Goal: Task Accomplishment & Management: Complete application form

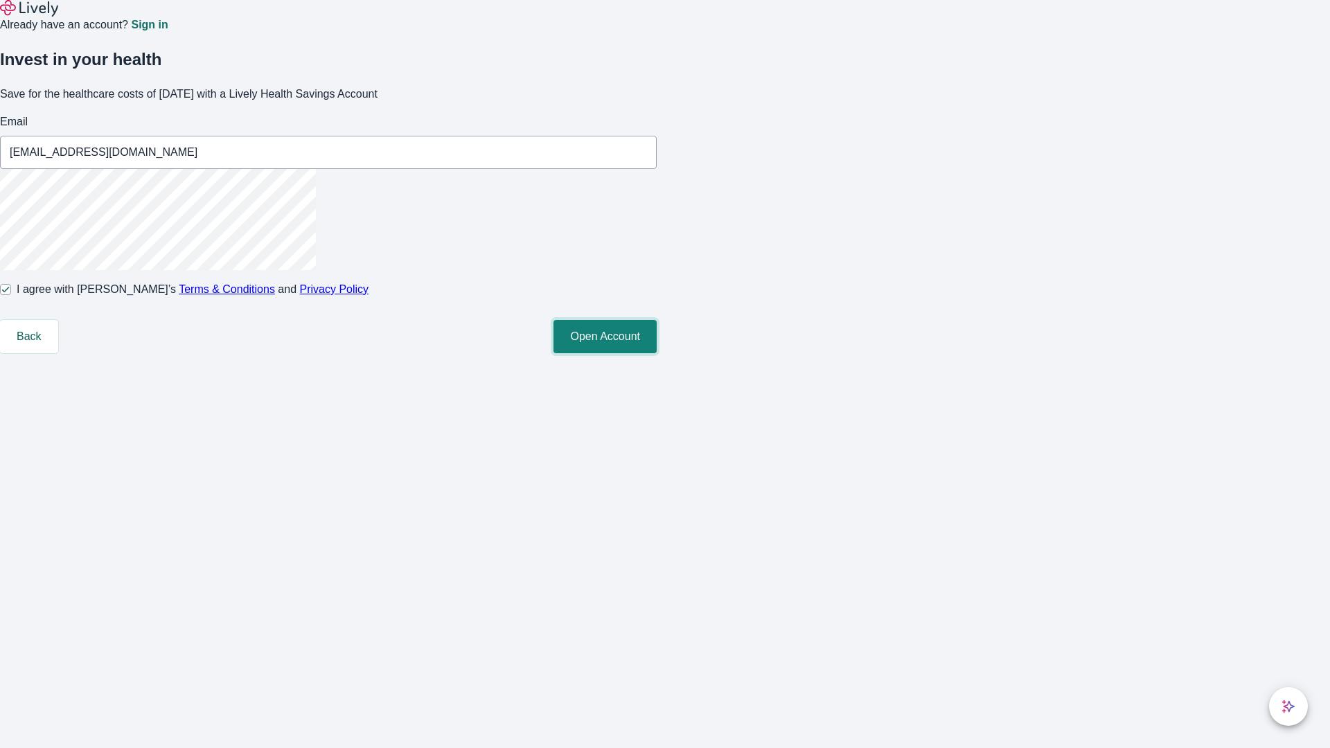
click at [657, 353] on button "Open Account" at bounding box center [604, 336] width 103 height 33
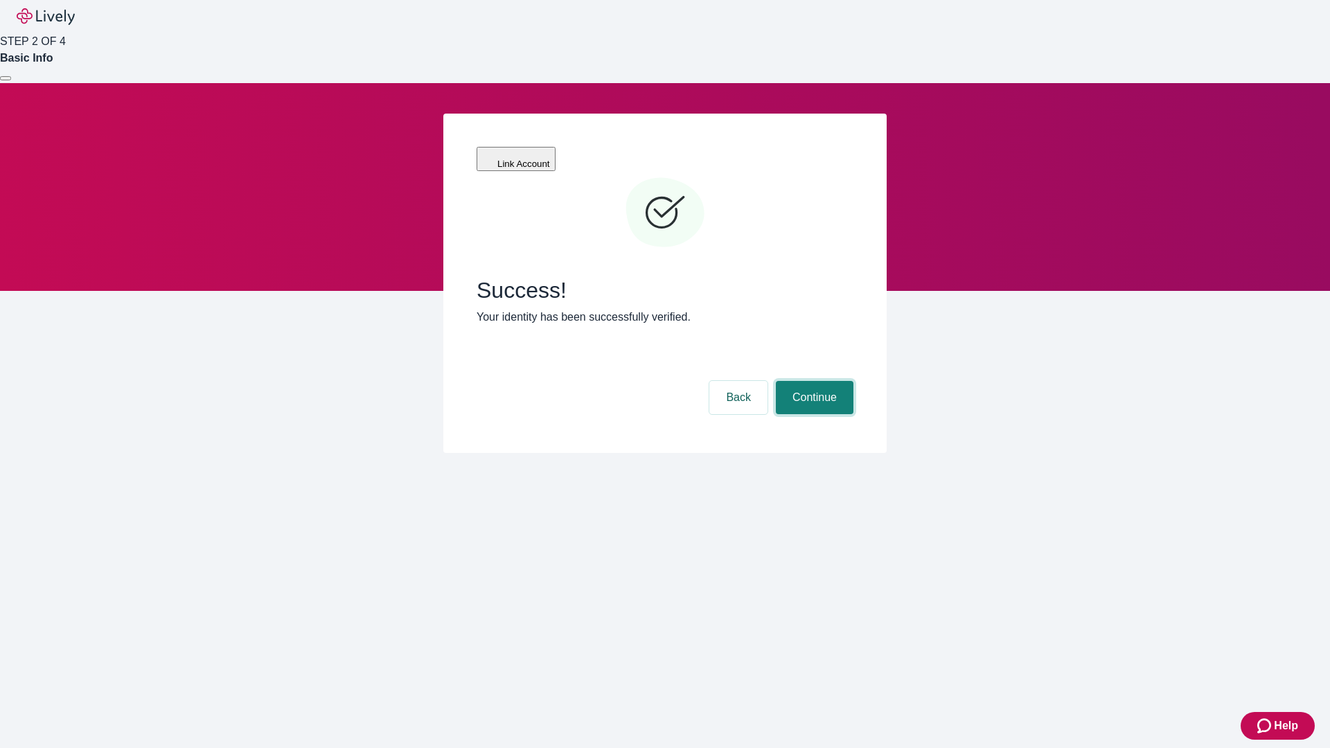
click at [812, 381] on button "Continue" at bounding box center [815, 397] width 78 height 33
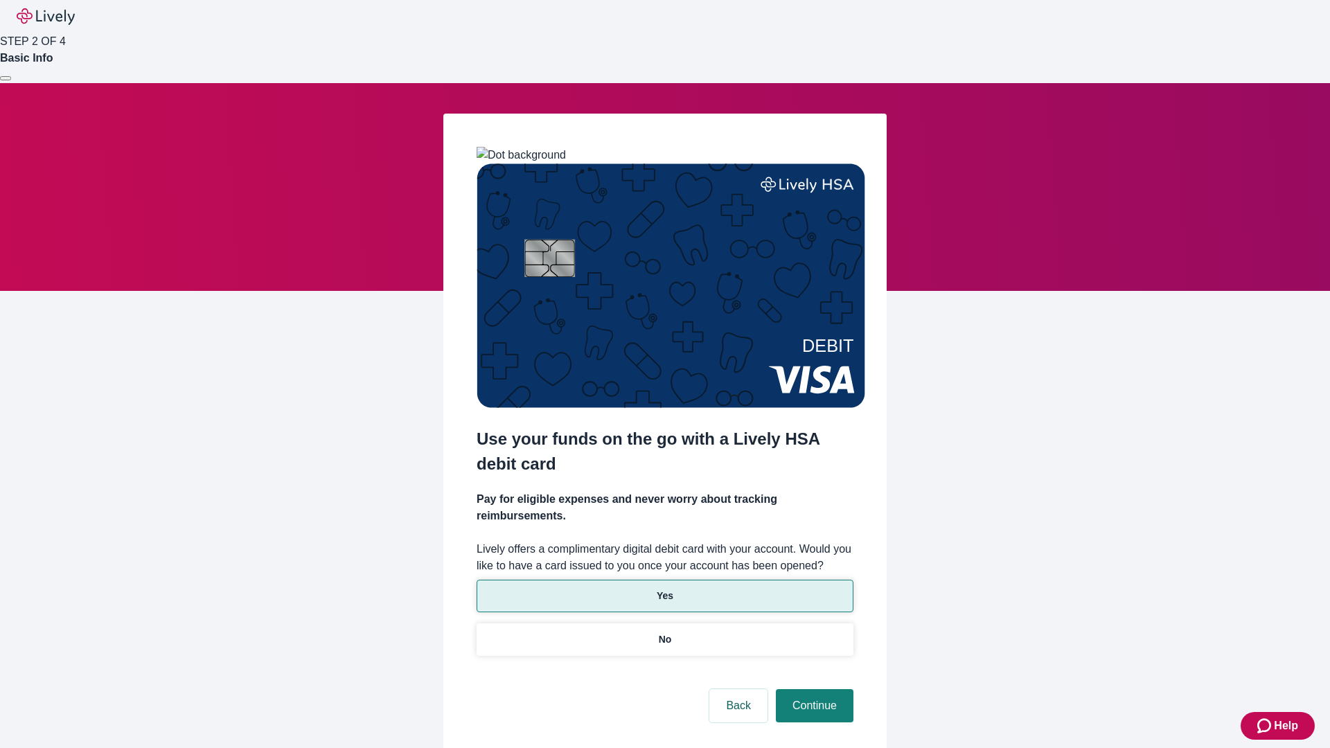
click at [664, 589] on p "Yes" at bounding box center [665, 596] width 17 height 15
click at [812, 689] on button "Continue" at bounding box center [815, 705] width 78 height 33
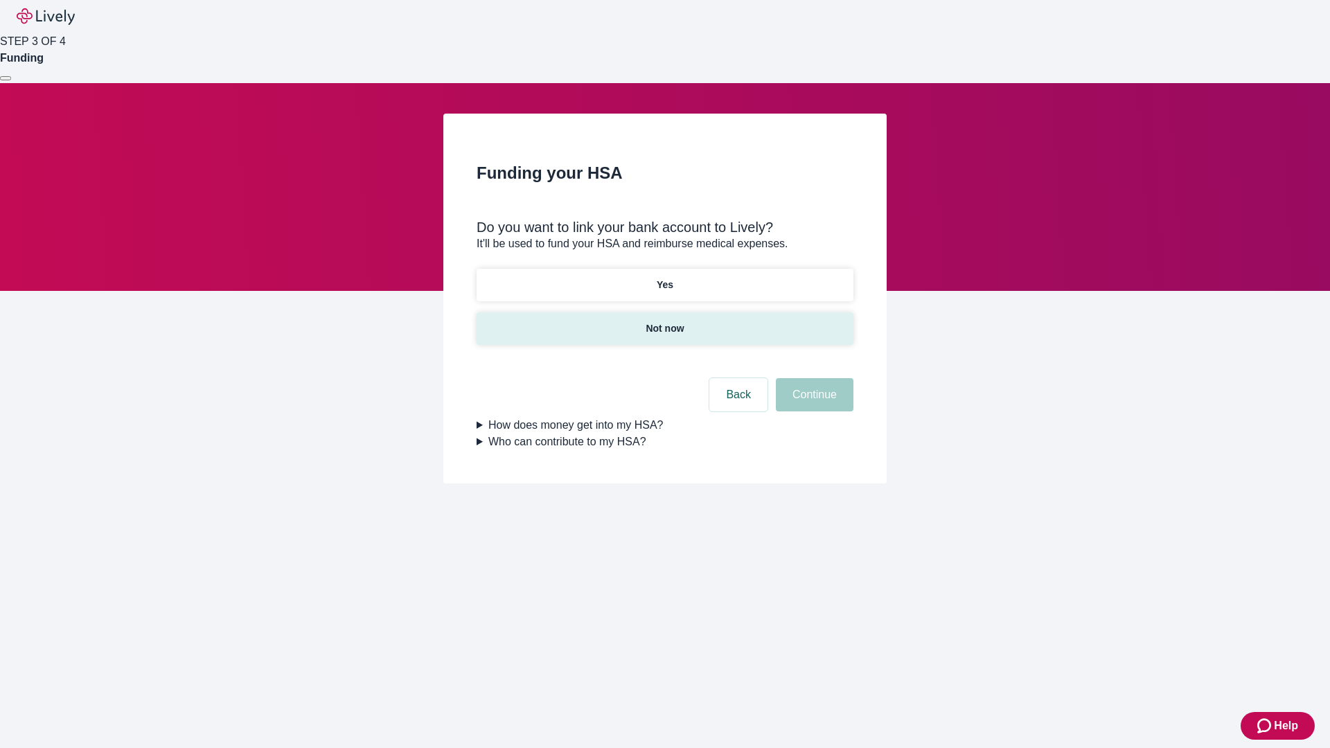
click at [664, 321] on p "Not now" at bounding box center [664, 328] width 38 height 15
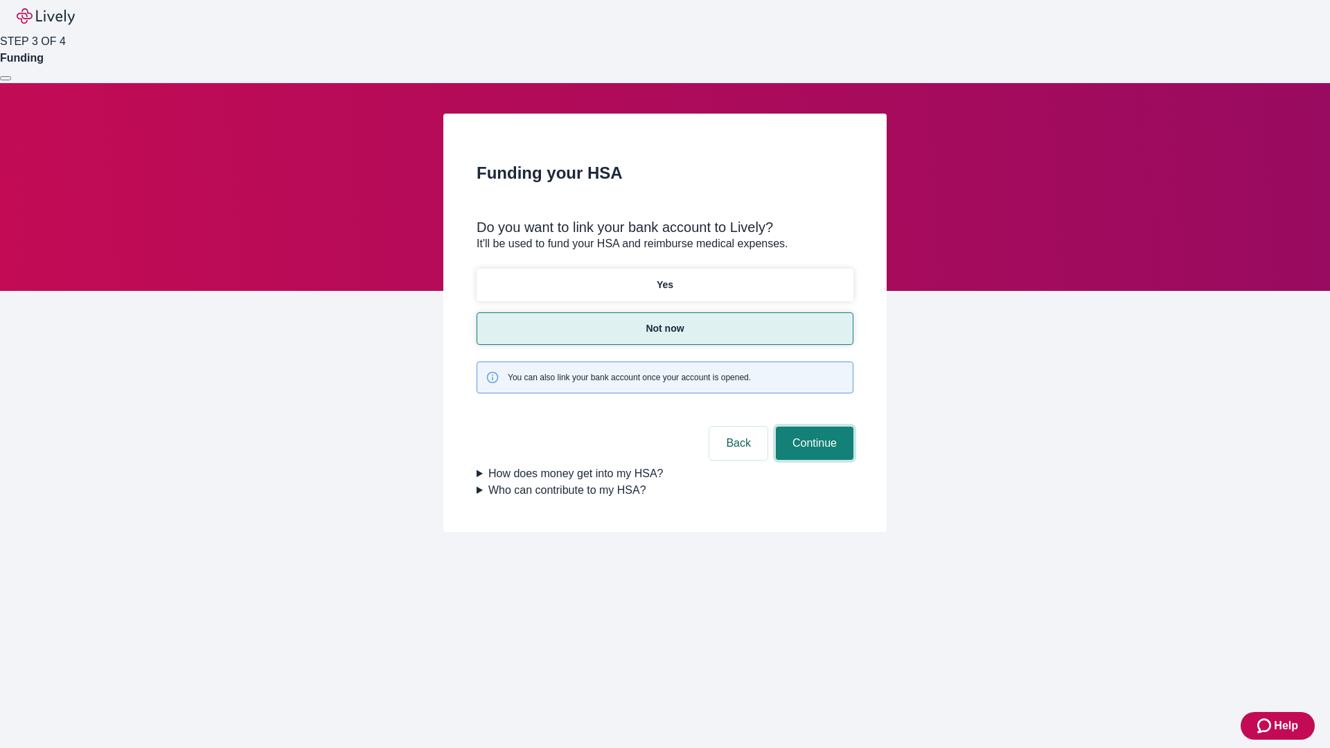
click at [812, 427] on button "Continue" at bounding box center [815, 443] width 78 height 33
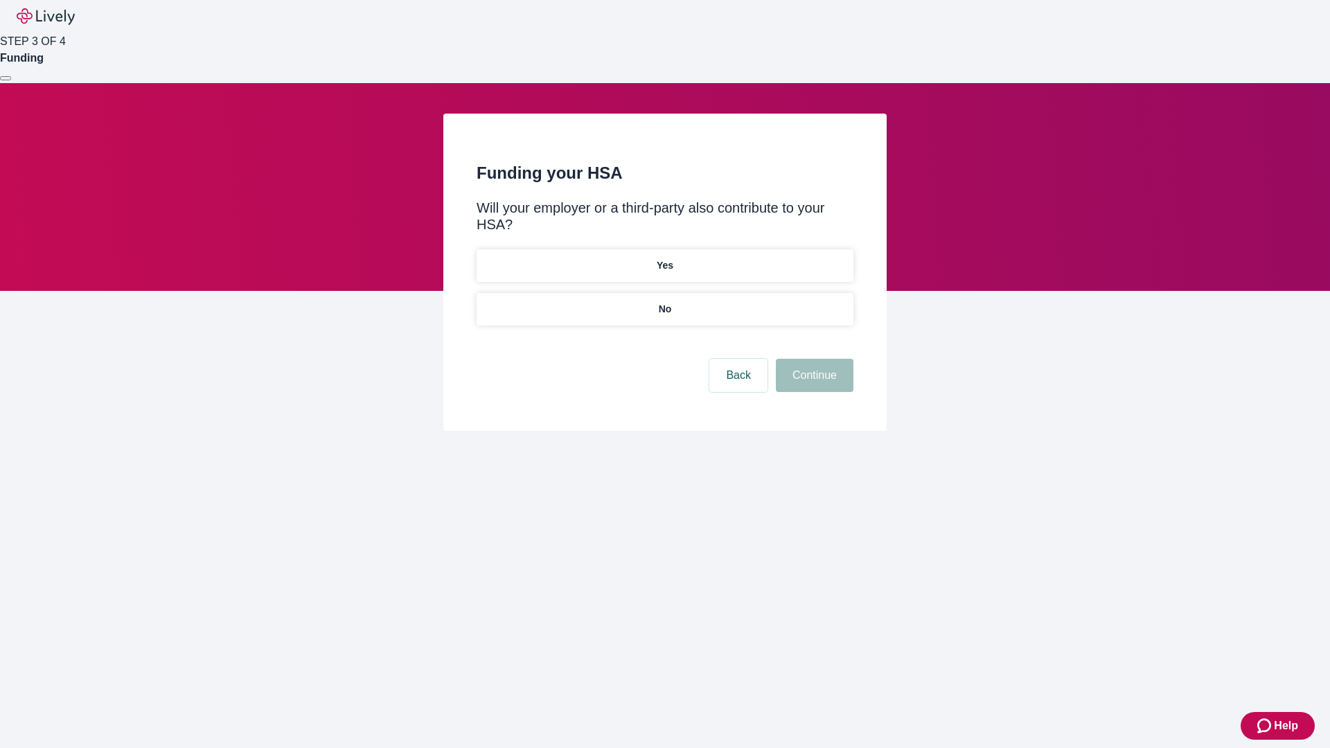
click at [664, 302] on p "No" at bounding box center [665, 309] width 13 height 15
click at [812, 359] on button "Continue" at bounding box center [815, 375] width 78 height 33
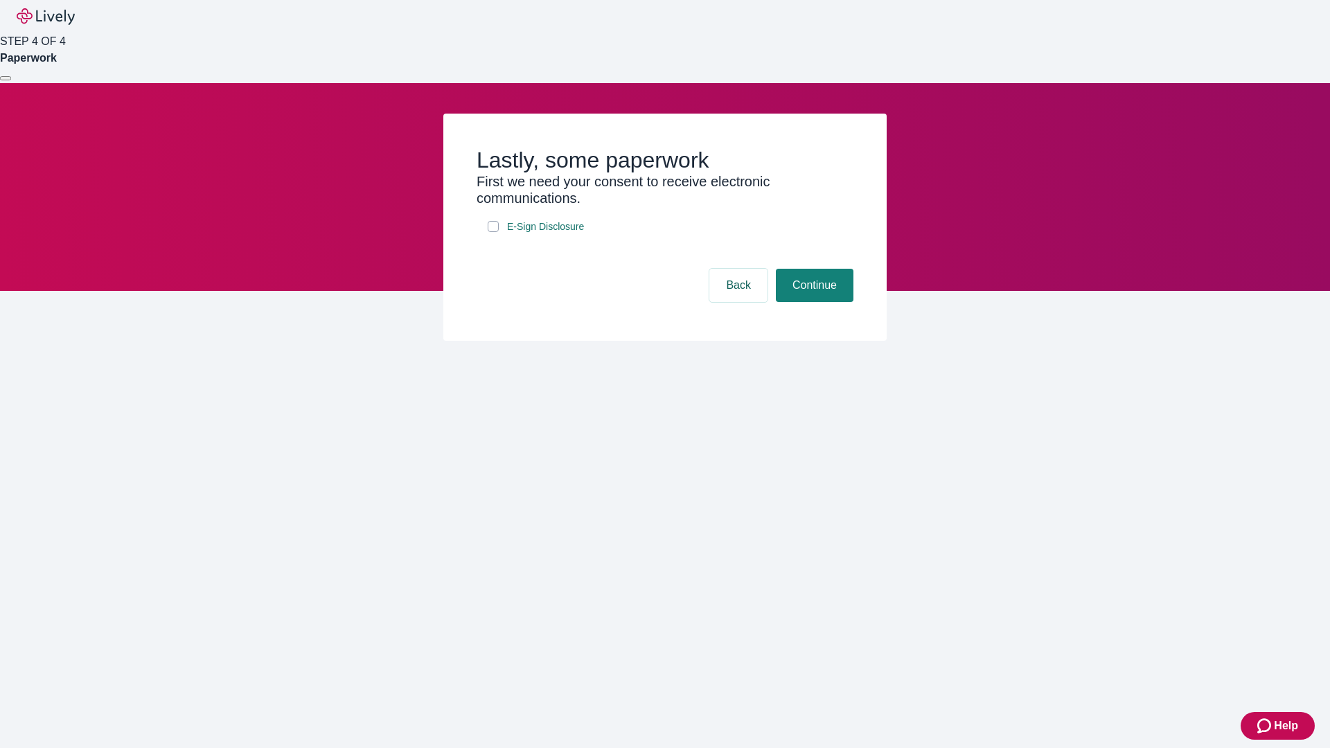
click at [493, 232] on input "E-Sign Disclosure" at bounding box center [493, 226] width 11 height 11
checkbox input "true"
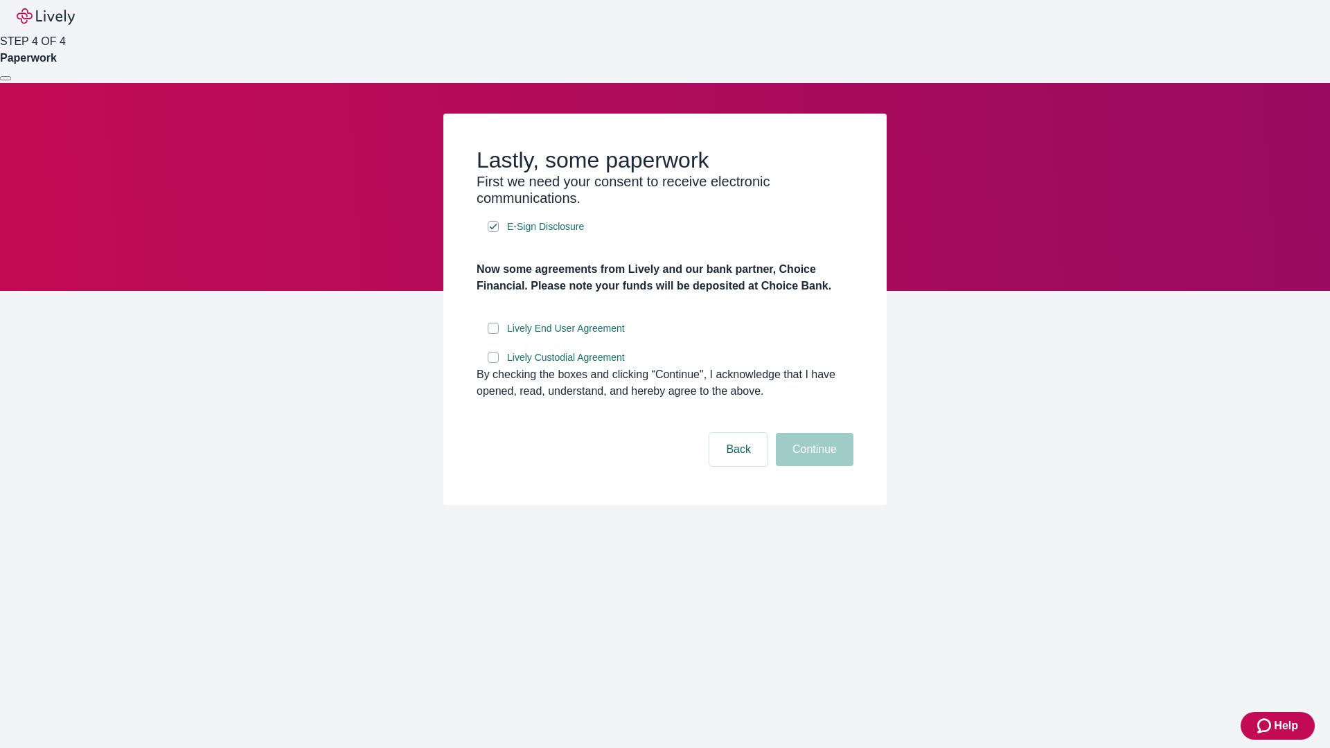
click at [493, 334] on input "Lively End User Agreement" at bounding box center [493, 328] width 11 height 11
checkbox input "true"
click at [493, 363] on input "Lively Custodial Agreement" at bounding box center [493, 357] width 11 height 11
checkbox input "true"
click at [812, 466] on button "Continue" at bounding box center [815, 449] width 78 height 33
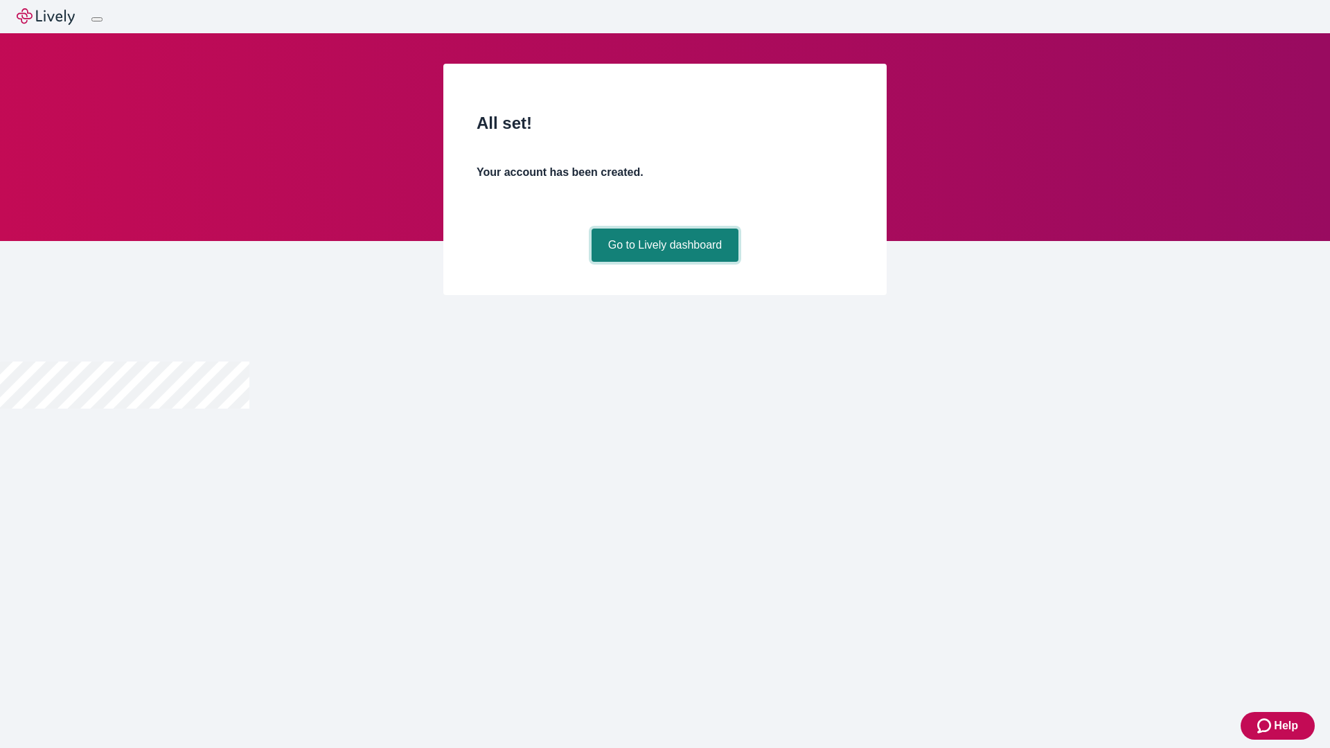
click at [664, 262] on link "Go to Lively dashboard" at bounding box center [665, 245] width 148 height 33
